Goal: Communication & Community: Answer question/provide support

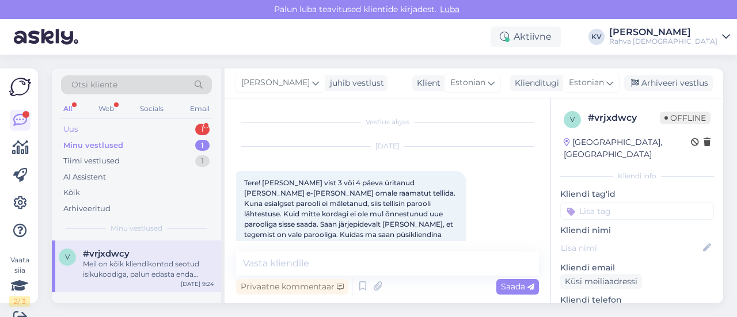
scroll to position [74, 0]
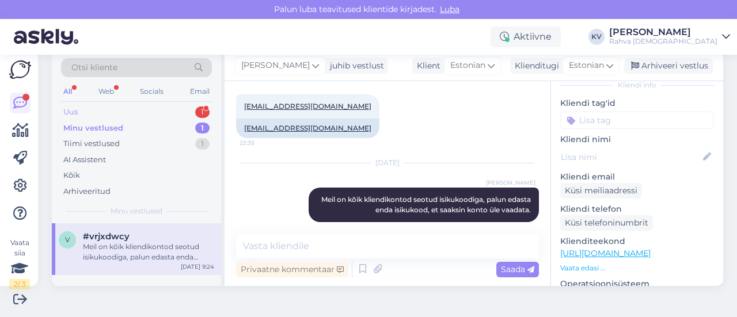
click at [103, 113] on div "Uus 1" at bounding box center [136, 112] width 151 height 16
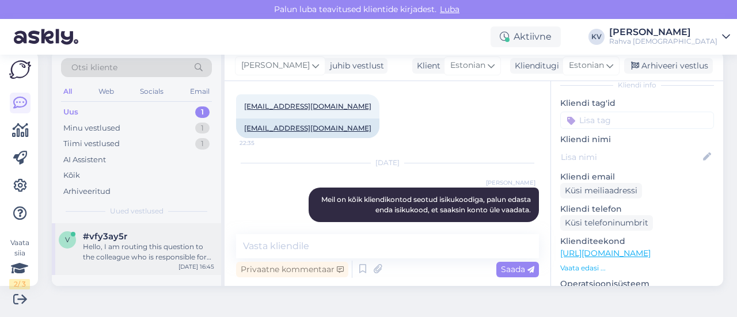
click at [144, 242] on div "Hello, I am routing this question to the colleague who is responsible for this …" at bounding box center [148, 252] width 131 height 21
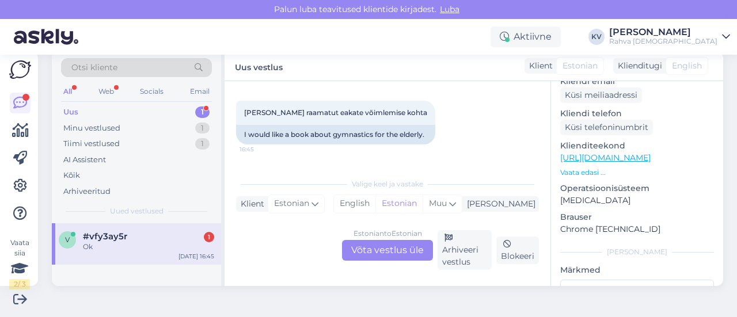
scroll to position [52, 0]
click at [395, 249] on div "Estonian to Estonian Võta vestlus üle" at bounding box center [387, 250] width 91 height 21
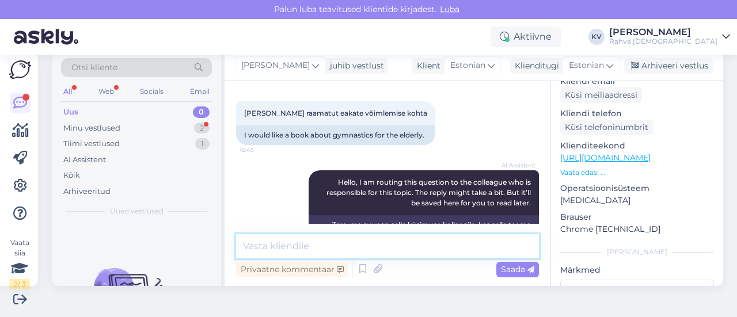
click at [337, 249] on textarea at bounding box center [387, 246] width 303 height 24
paste textarea "[URL][DOMAIN_NAME]"
type textarea "Leidsin meie sortimendist sellise raamatu [URL][DOMAIN_NAME]"
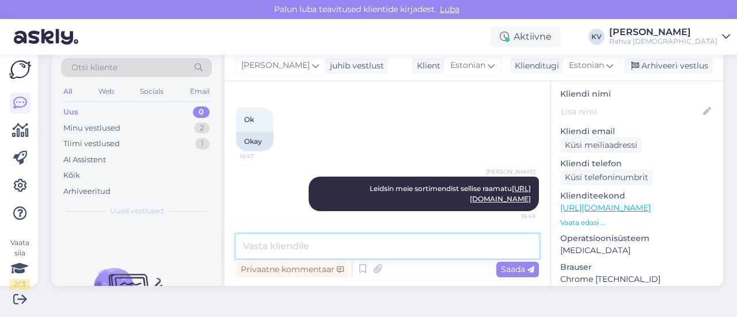
scroll to position [0, 0]
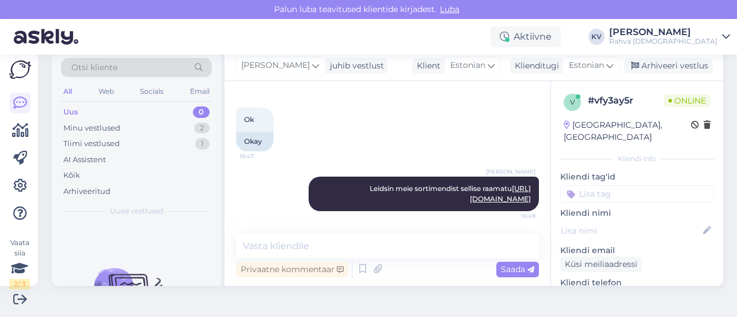
click at [586, 185] on input at bounding box center [637, 193] width 154 height 17
type input "Veeb - [PERSON_NAME]"
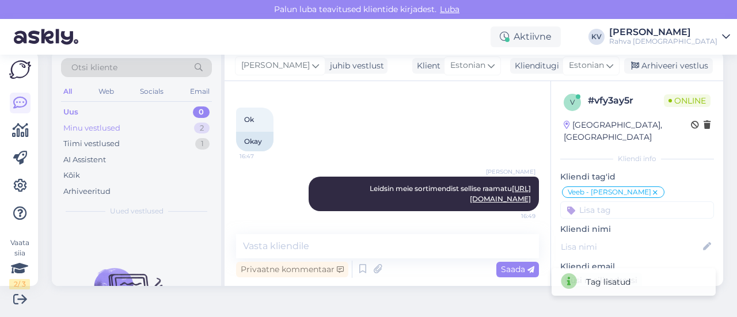
click at [94, 129] on div "Minu vestlused" at bounding box center [91, 129] width 57 height 12
